Goal: Transaction & Acquisition: Purchase product/service

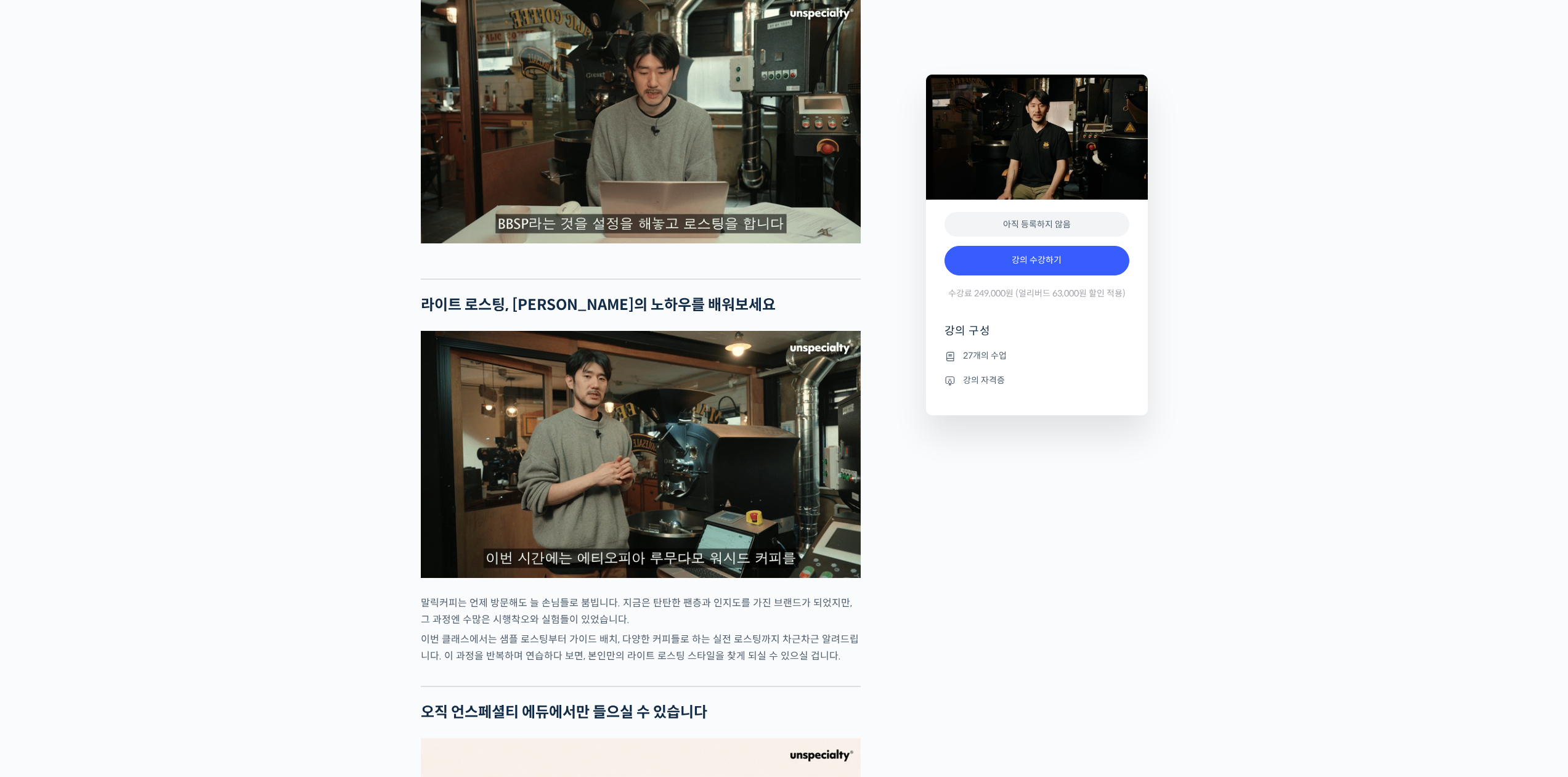
scroll to position [1971, 0]
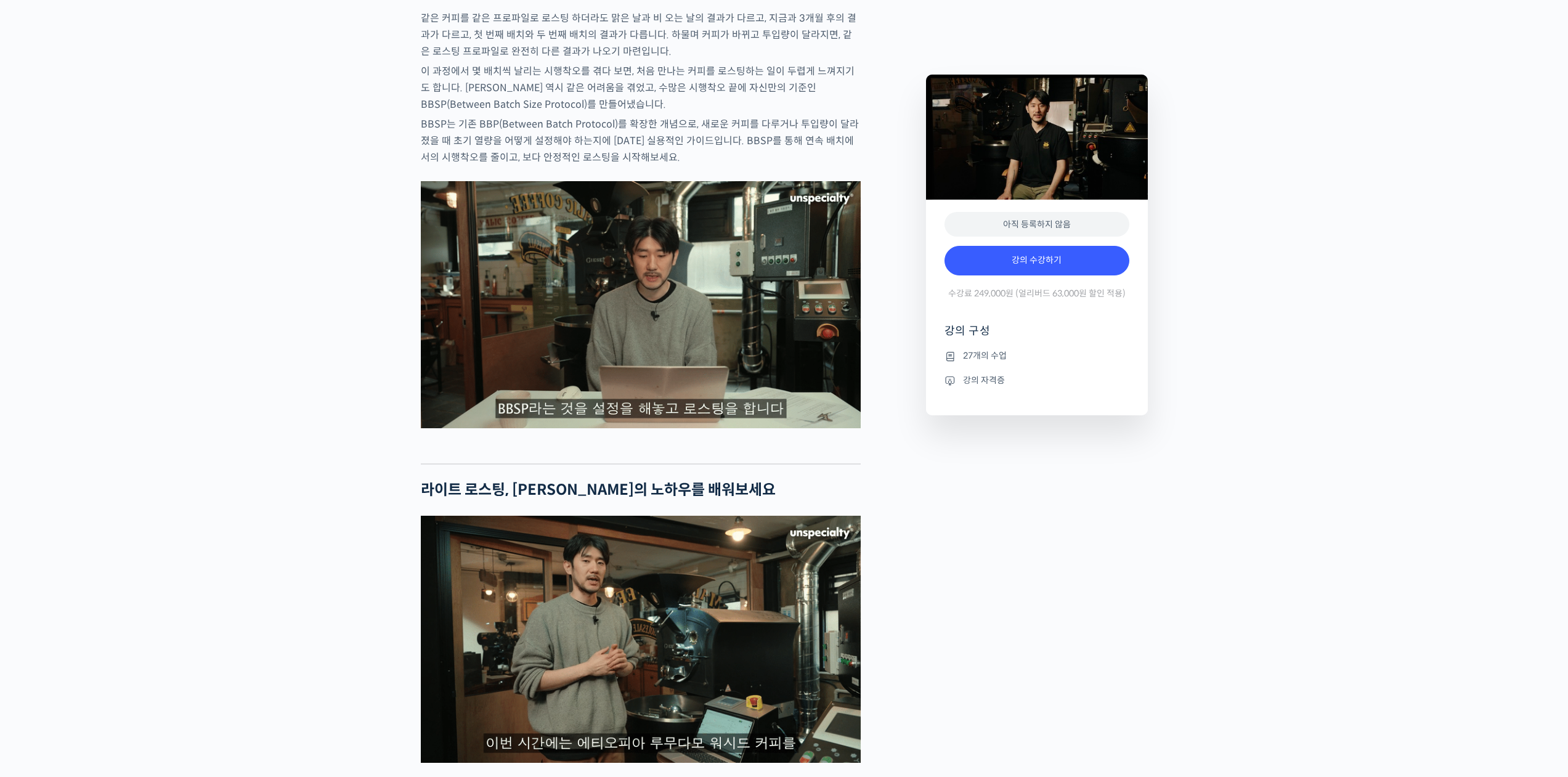
click at [631, 336] on img at bounding box center [641, 305] width 440 height 247
click at [692, 428] on img at bounding box center [641, 305] width 440 height 247
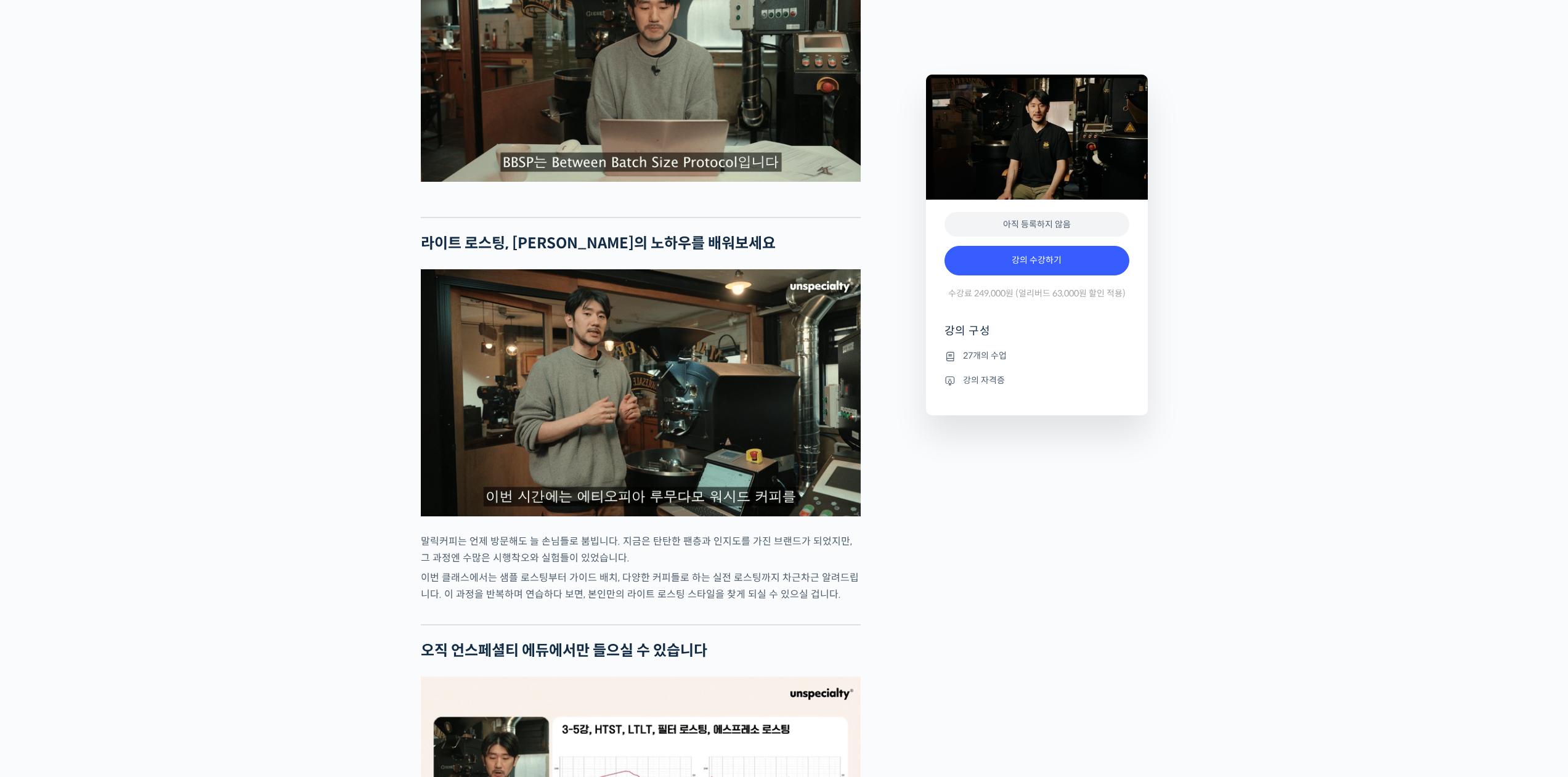
click at [629, 435] on img at bounding box center [641, 392] width 440 height 247
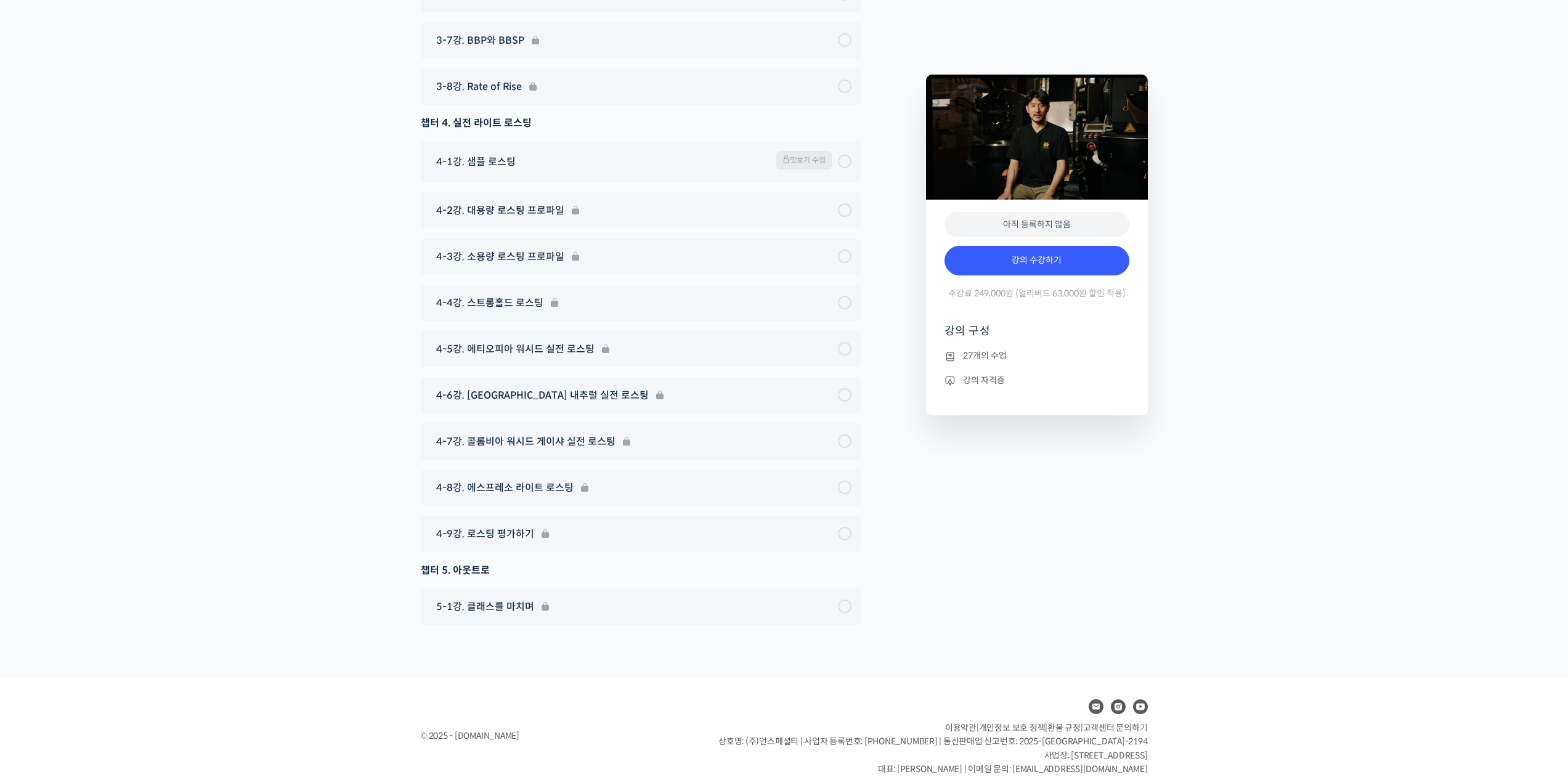
scroll to position [5584, 0]
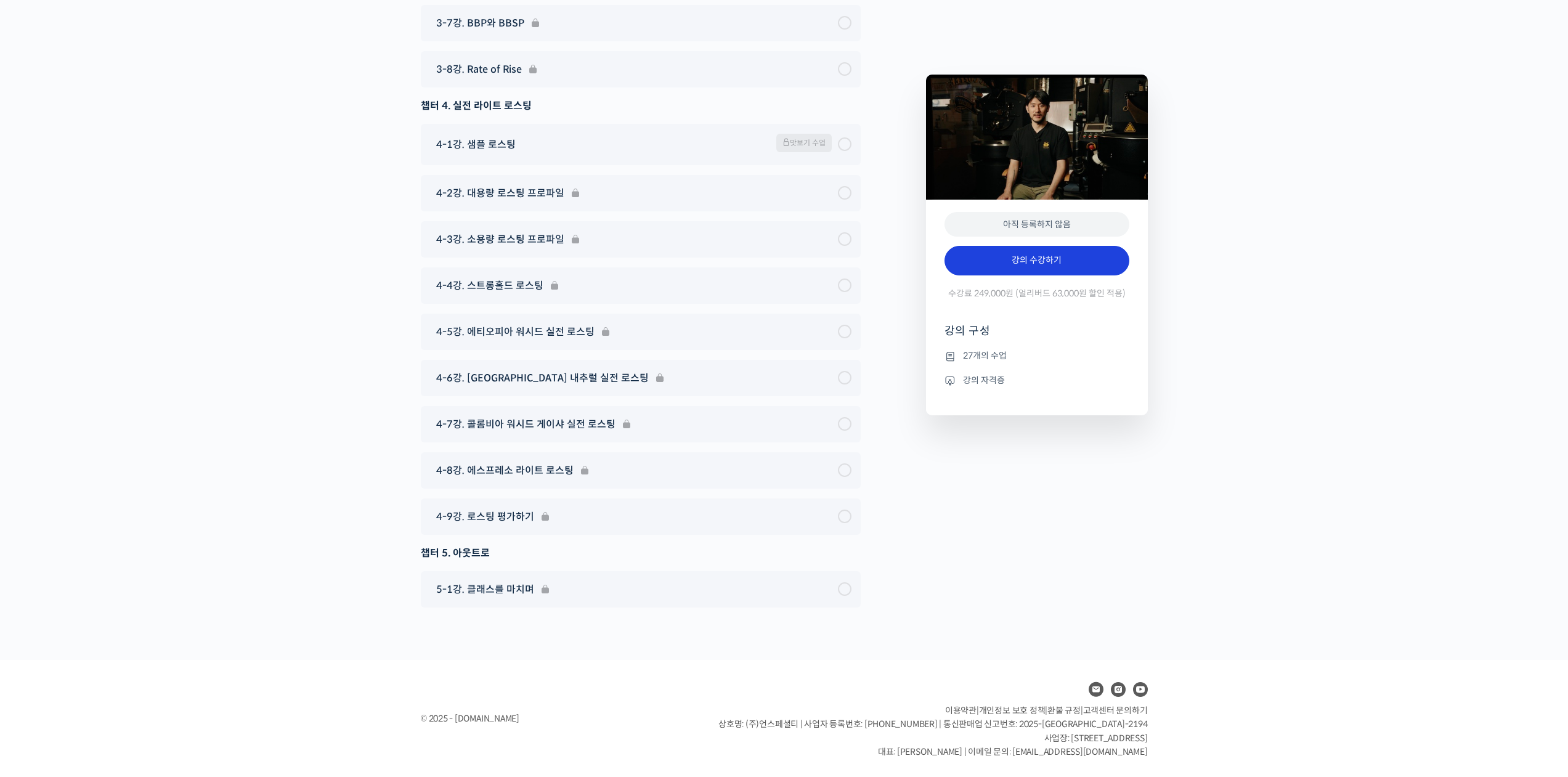
click at [1030, 256] on link "강의 수강하기" at bounding box center [1037, 260] width 185 height 29
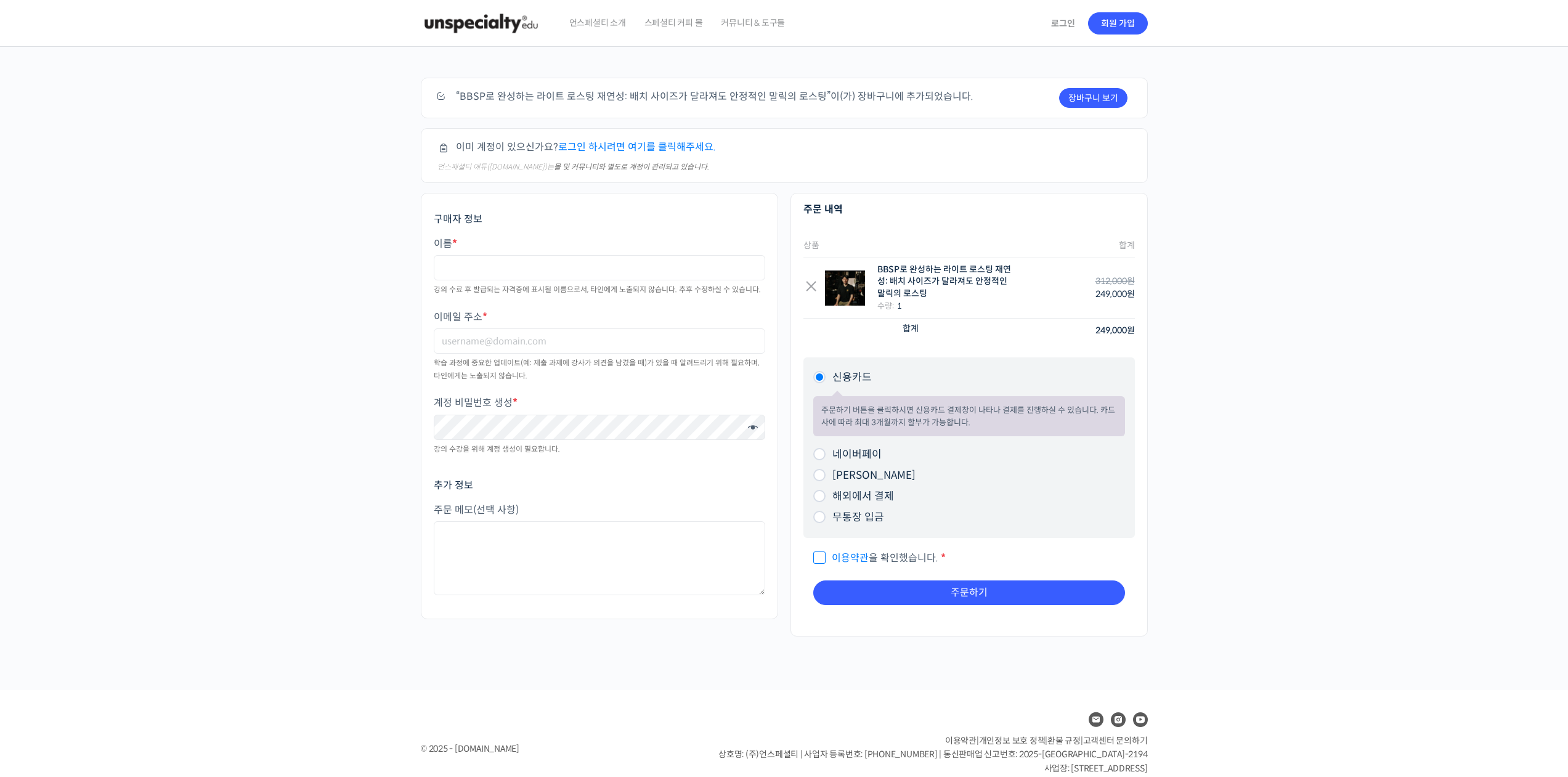
scroll to position [30, 0]
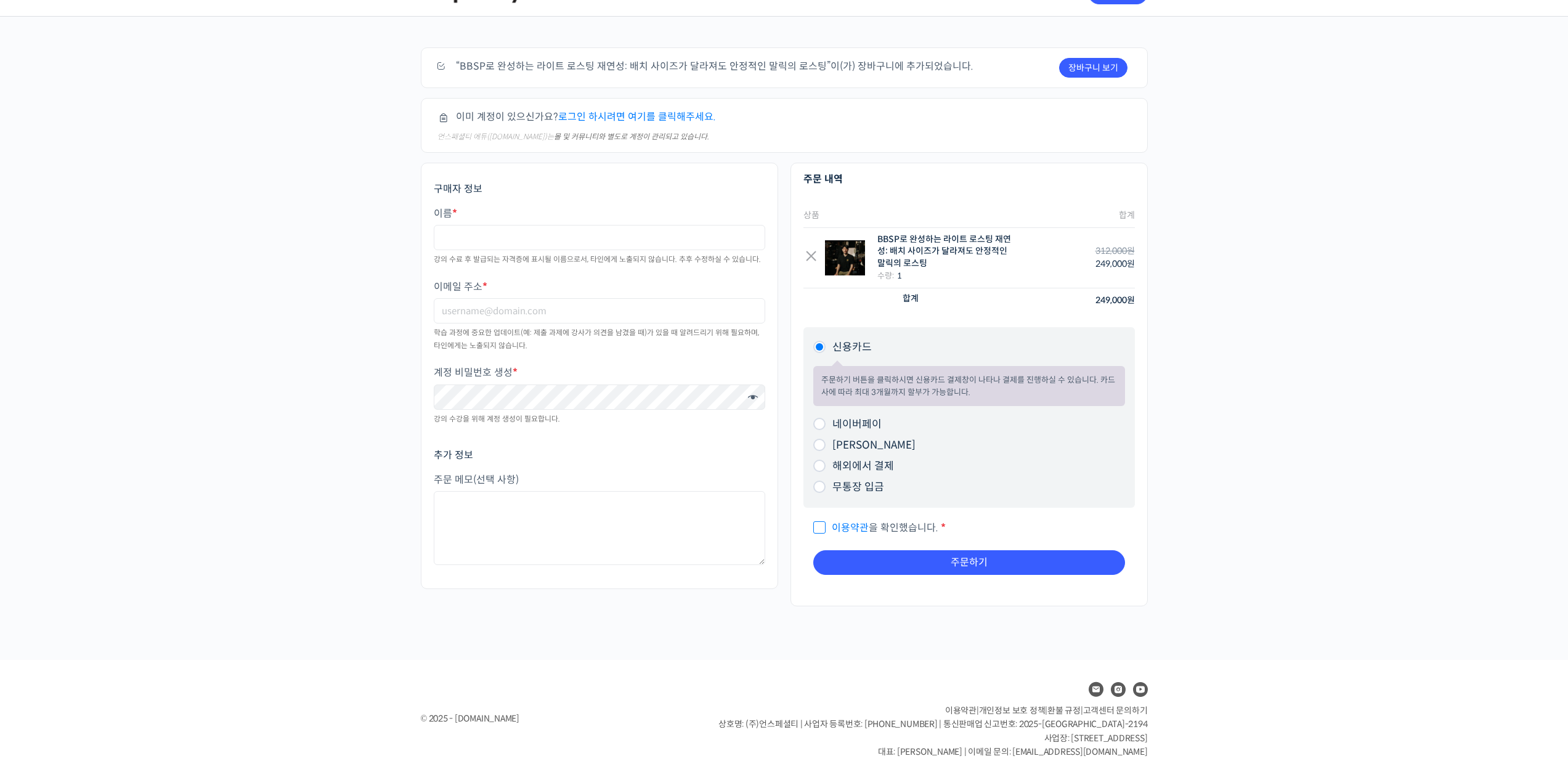
click at [818, 527] on span "이용약관 을 확인했습니다." at bounding box center [876, 527] width 125 height 13
click at [818, 526] on input "이용약관 을 확인했습니다. *" at bounding box center [817, 522] width 8 height 8
checkbox input "true"
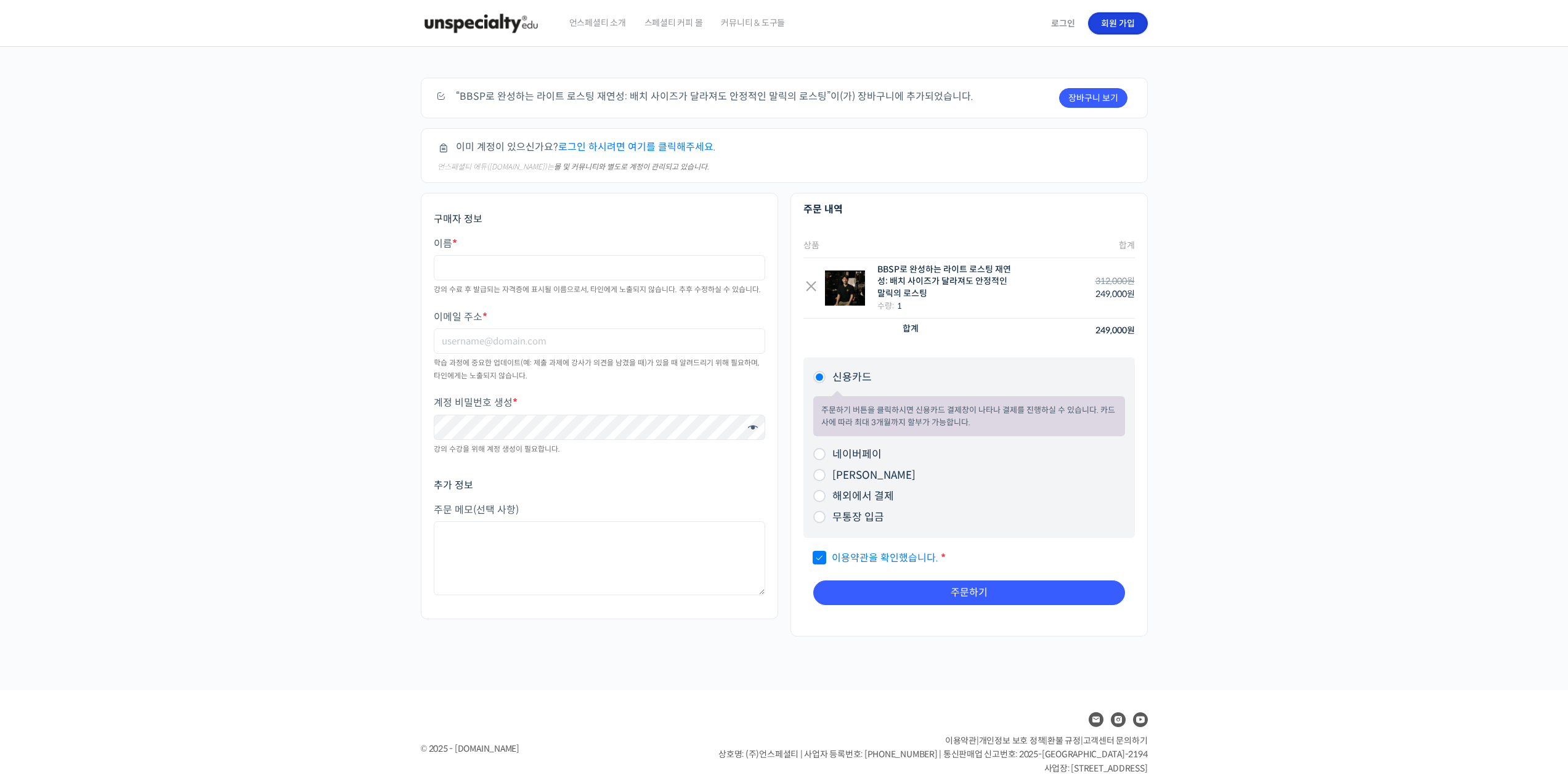
click at [1116, 20] on link "회원 가입" at bounding box center [1117, 23] width 59 height 22
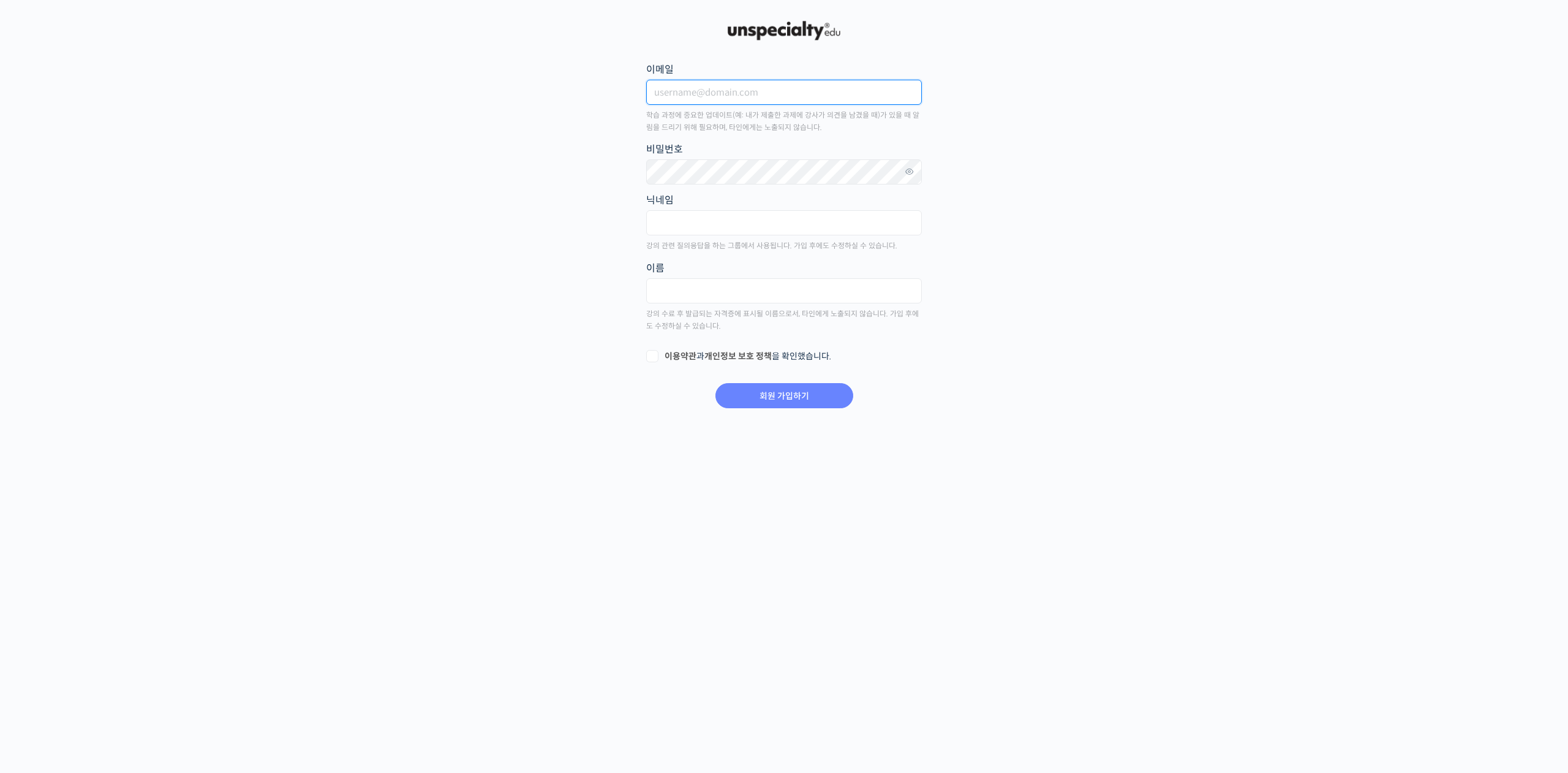
click at [778, 90] on input "이메일" at bounding box center [784, 92] width 276 height 25
type input "dcgc1885@hanmail.net"
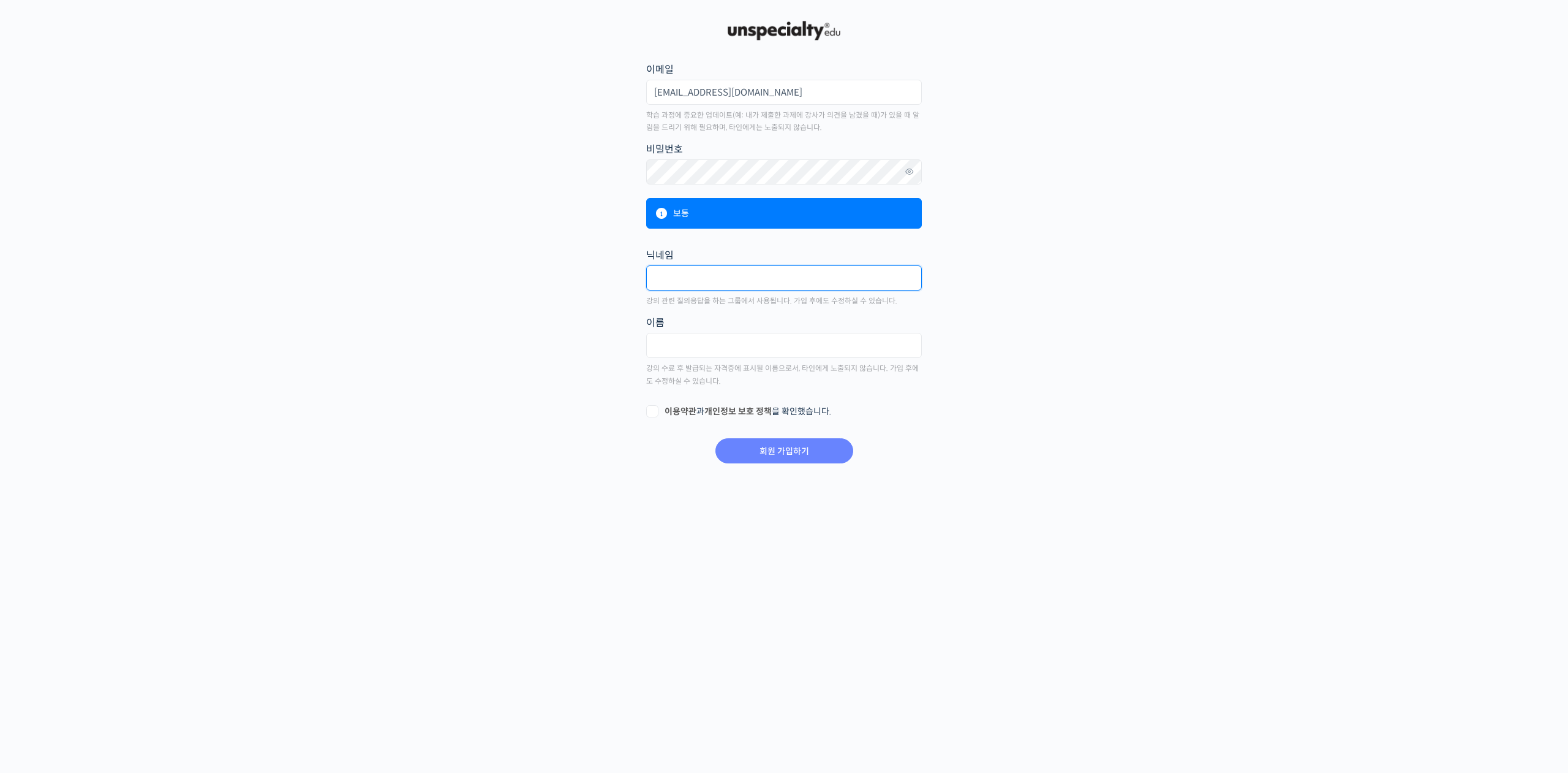
click at [734, 278] on input "text" at bounding box center [784, 278] width 276 height 25
type input "v"
type input "푸른하늘"
click at [756, 346] on input "text" at bounding box center [784, 345] width 276 height 25
type input "김용순"
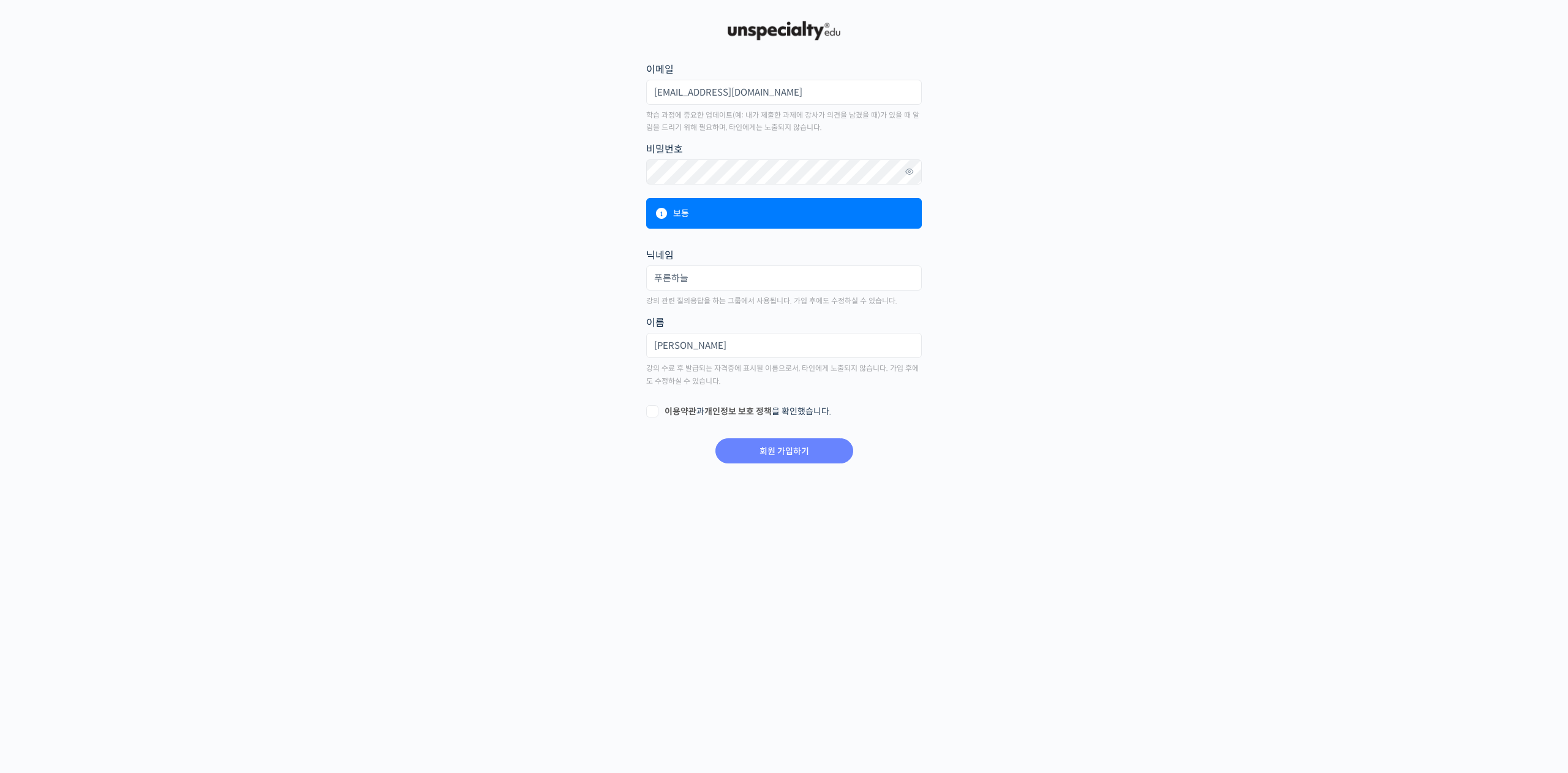
click at [651, 408] on label "이용약관 과 개인정보 보호 정책 을 확인했습니다." at bounding box center [784, 412] width 276 height 13
click at [651, 408] on input "이용약관 과 개인정보 보호 정책 을 확인했습니다." at bounding box center [650, 410] width 8 height 8
checkbox input "true"
click at [777, 449] on input "회원 가입하기" at bounding box center [784, 450] width 138 height 25
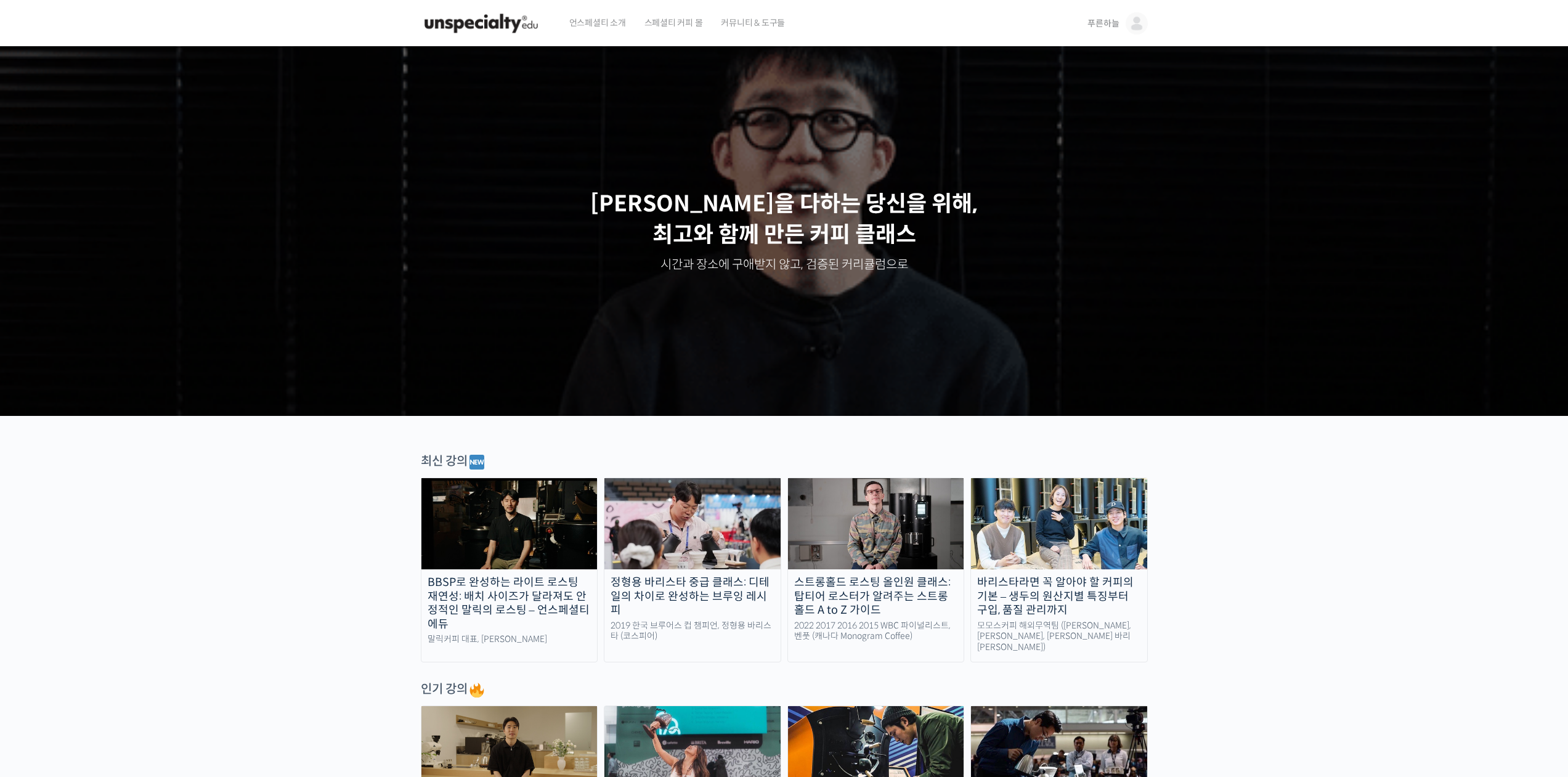
scroll to position [246, 0]
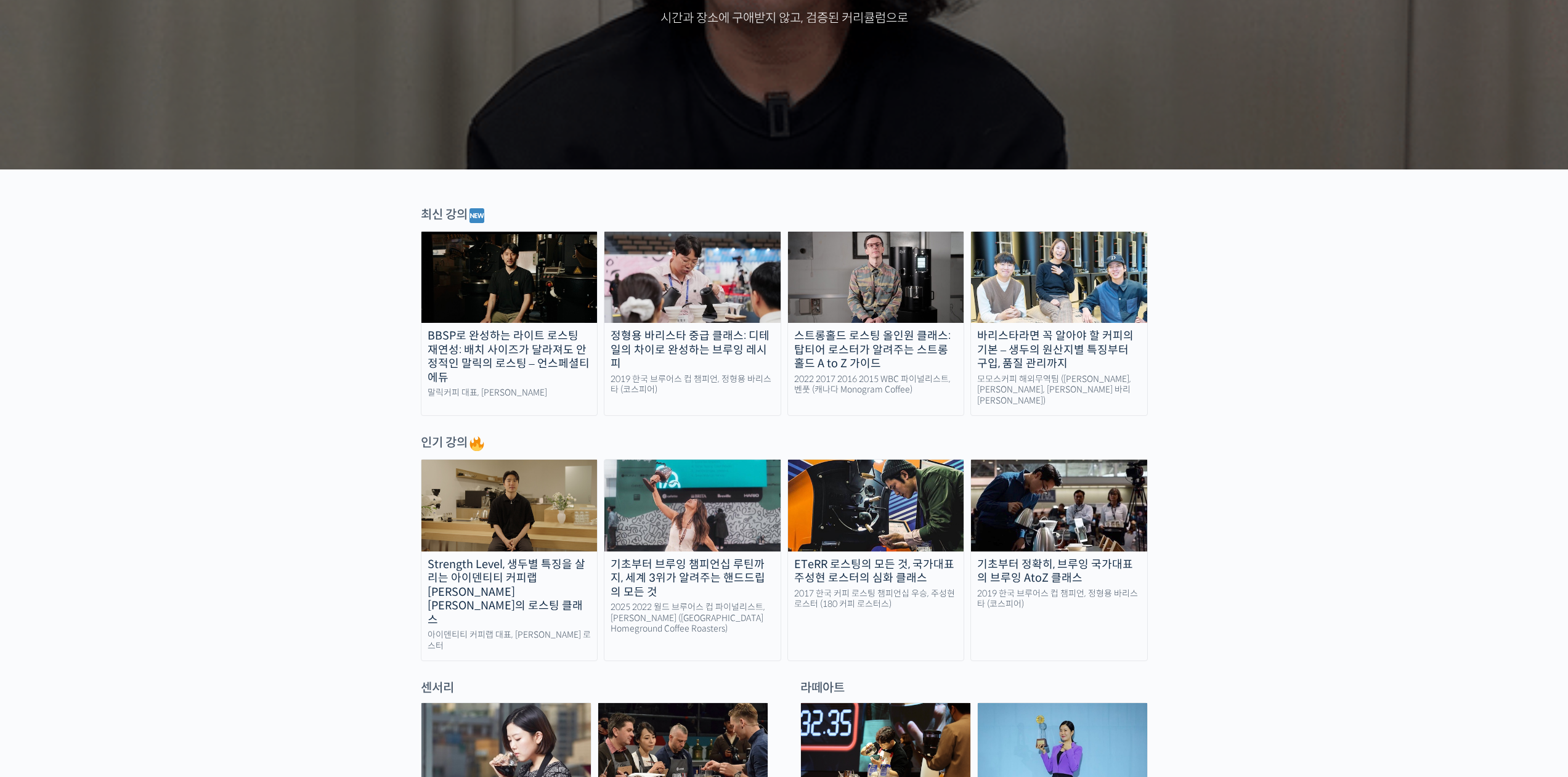
click at [485, 273] on img at bounding box center [509, 278] width 176 height 92
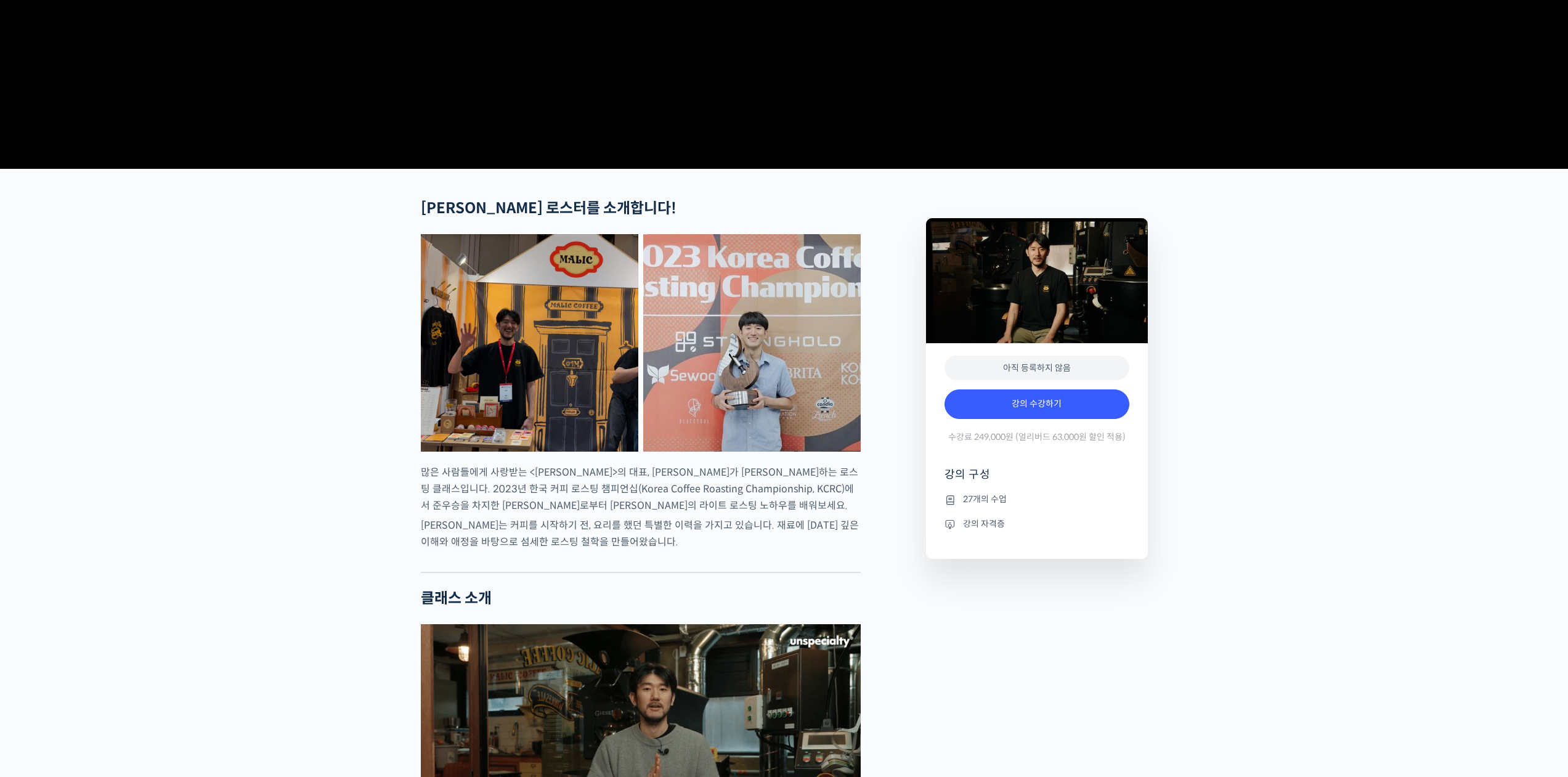
scroll to position [431, 0]
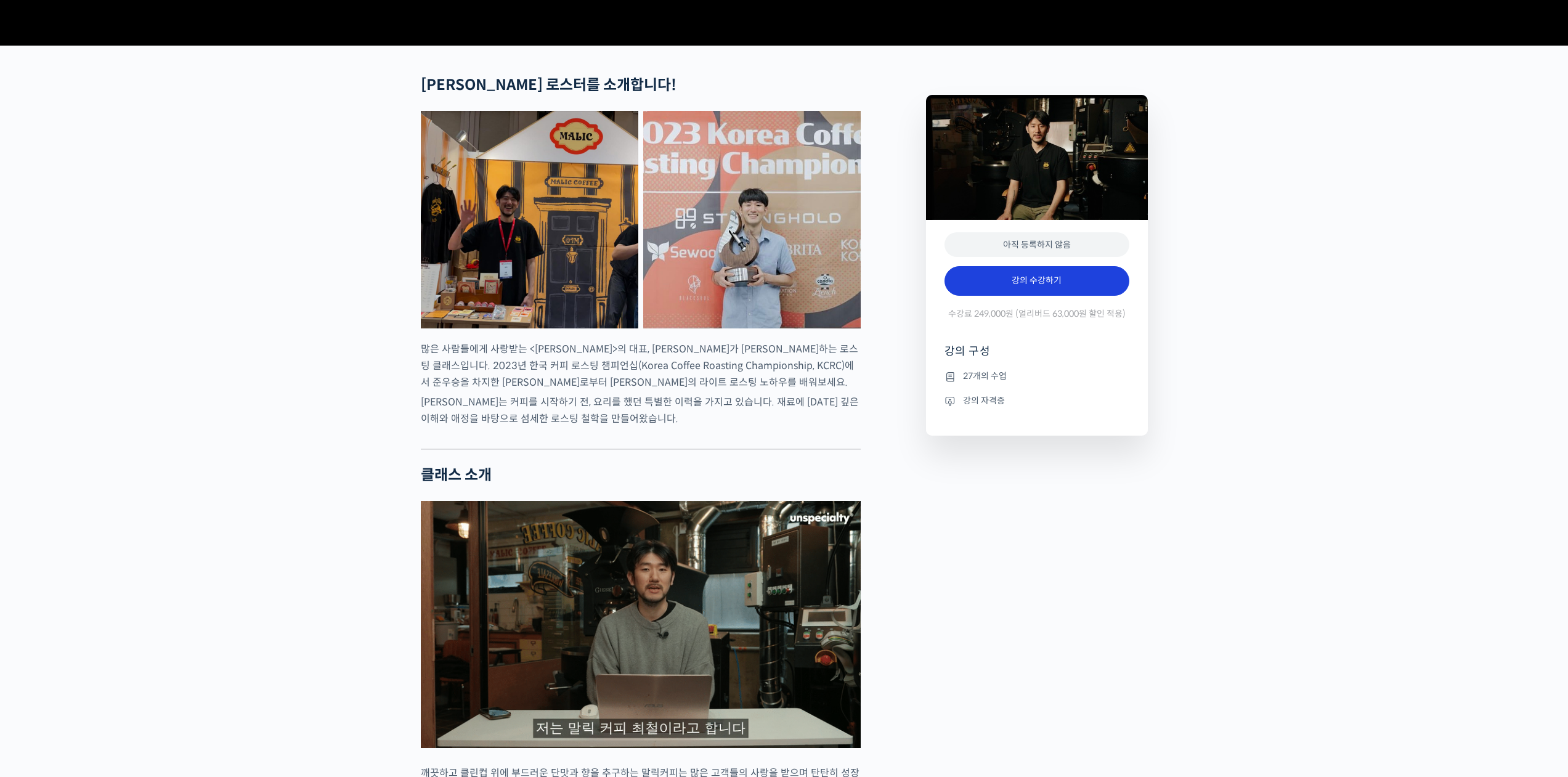
click at [1035, 296] on link "강의 수강하기" at bounding box center [1037, 280] width 185 height 29
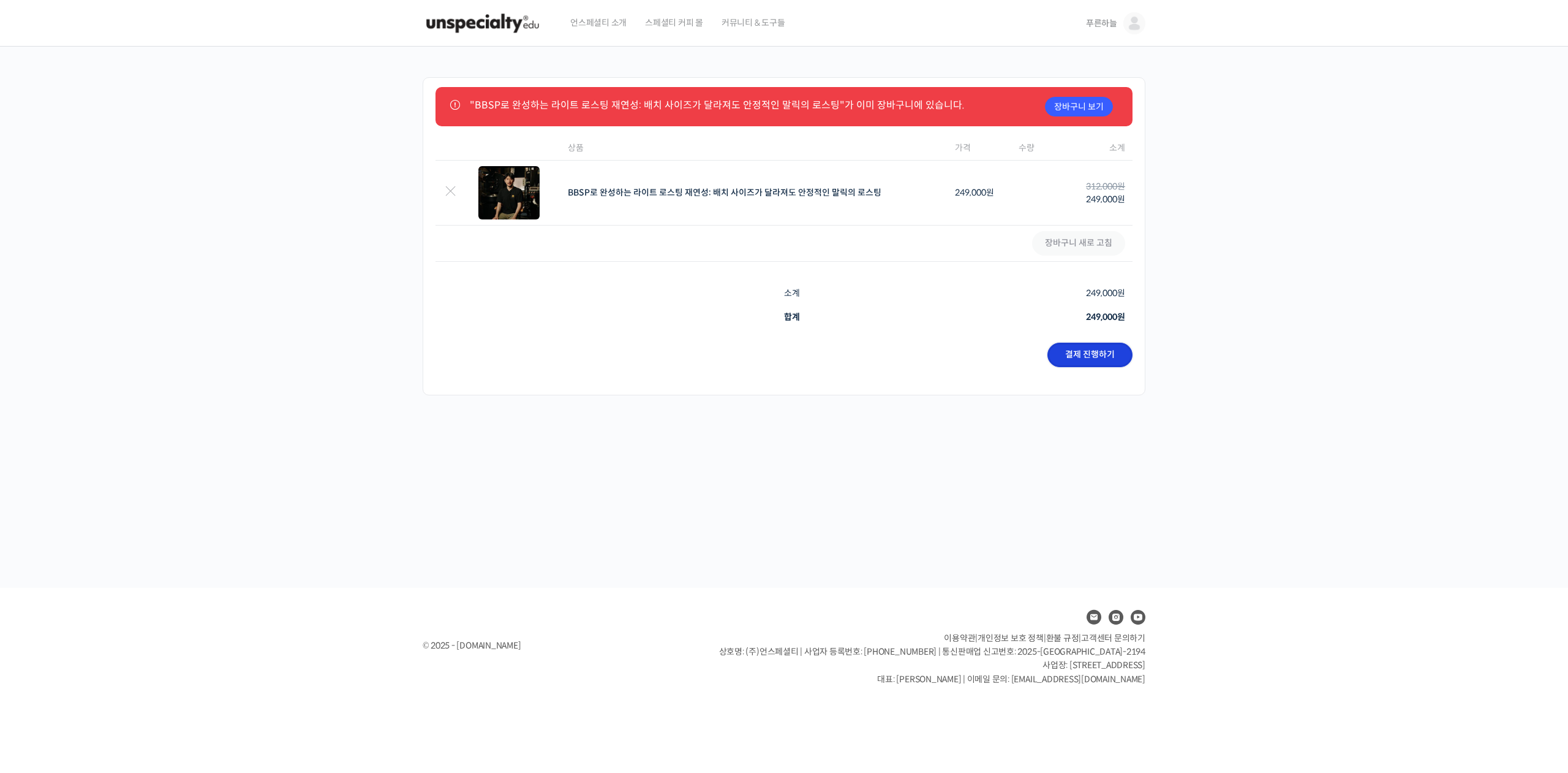
click at [1083, 354] on link "결제 진행하기" at bounding box center [1091, 355] width 85 height 24
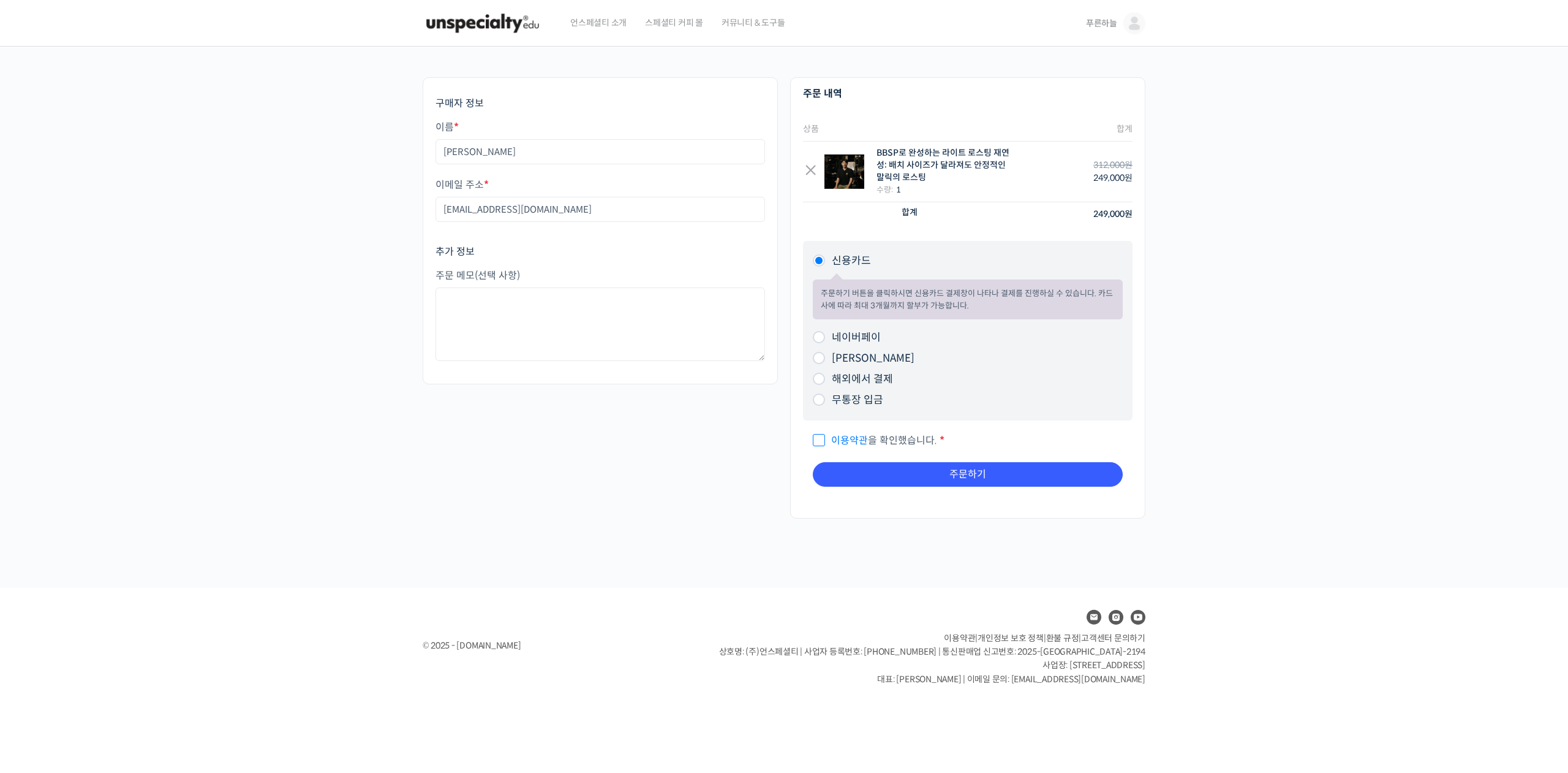
click at [817, 436] on input "이용약관 을 확인했습니다. *" at bounding box center [816, 435] width 8 height 8
checkbox input "true"
click at [960, 472] on button "주문하기" at bounding box center [968, 474] width 310 height 24
